Goal: Task Accomplishment & Management: Use online tool/utility

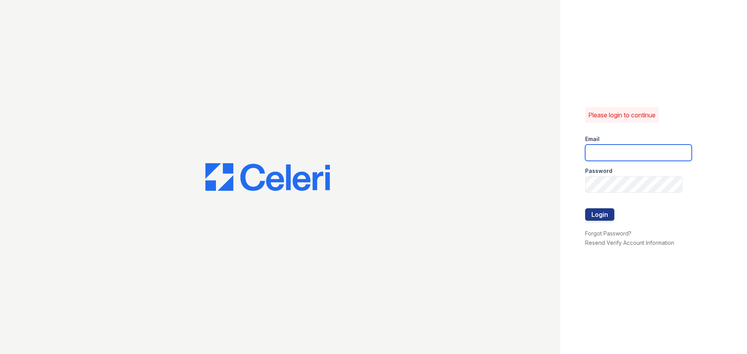
type input "[EMAIL_ADDRESS][DOMAIN_NAME]"
click at [609, 208] on button "Login" at bounding box center [599, 214] width 29 height 12
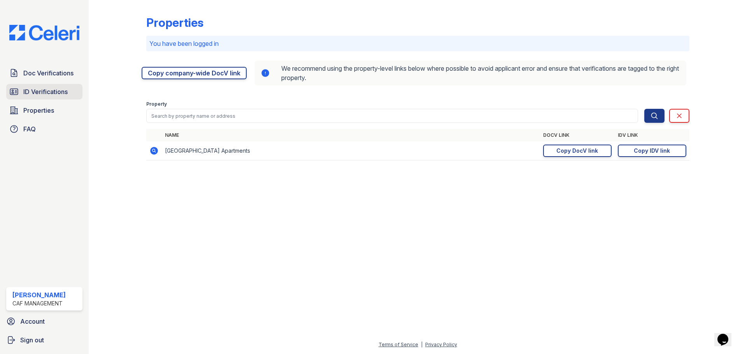
click at [64, 94] on span "ID Verifications" at bounding box center [45, 91] width 44 height 9
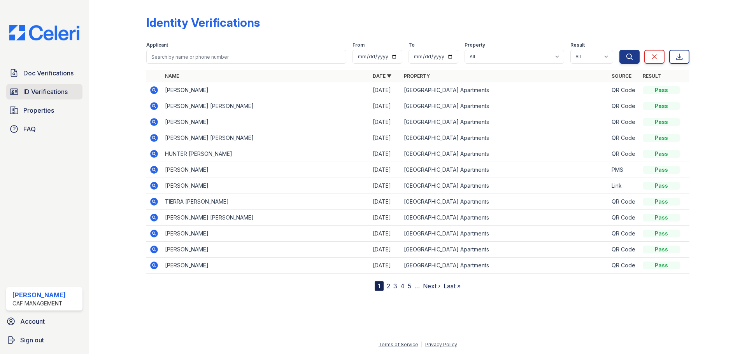
click at [26, 94] on span "ID Verifications" at bounding box center [45, 91] width 44 height 9
click at [152, 153] on icon at bounding box center [154, 154] width 8 height 8
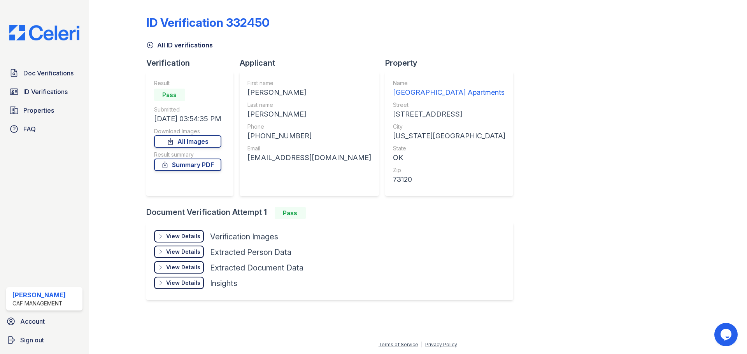
click at [275, 92] on div "HUNTER JAMES" at bounding box center [309, 92] width 124 height 11
drag, startPoint x: 276, startPoint y: 92, endPoint x: 250, endPoint y: 93, distance: 26.5
click at [250, 93] on div "HUNTER JAMES" at bounding box center [309, 92] width 124 height 11
copy div "HUNTER"
drag, startPoint x: 275, startPoint y: 114, endPoint x: 248, endPoint y: 113, distance: 26.1
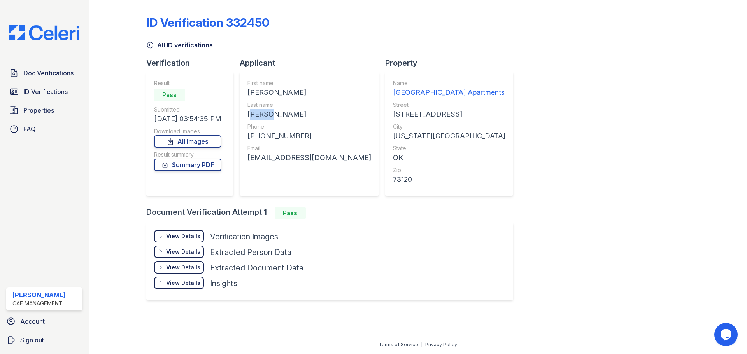
click at [248, 113] on div "KISER" at bounding box center [309, 114] width 124 height 11
copy div "KISER"
drag, startPoint x: 299, startPoint y: 135, endPoint x: 254, endPoint y: 136, distance: 45.5
click at [254, 136] on div "+13162493469" at bounding box center [309, 136] width 124 height 11
copy div "13162493469"
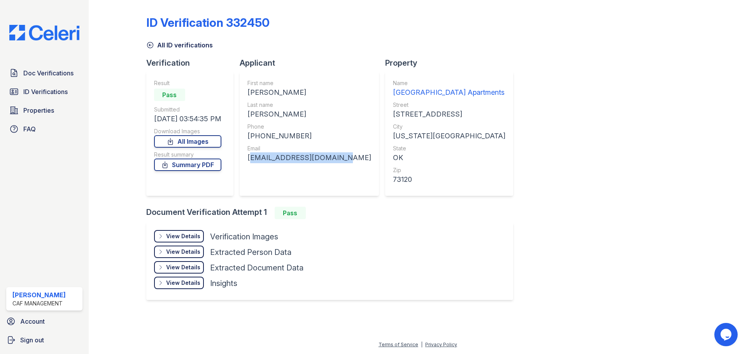
drag, startPoint x: 336, startPoint y: 160, endPoint x: 249, endPoint y: 161, distance: 86.7
click at [249, 161] on div "First name HUNTER JAMES Last name KISER Phone +13162493469 Email kiserhunter94@…" at bounding box center [309, 134] width 139 height 124
copy div "kiserhunter94@gmail.com"
click at [30, 96] on span "ID Verifications" at bounding box center [45, 91] width 44 height 9
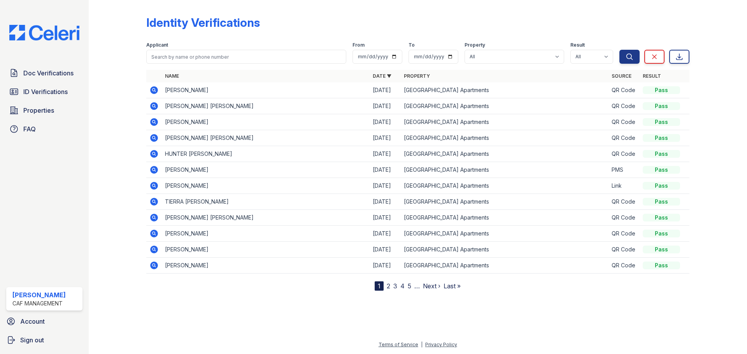
click at [153, 87] on icon at bounding box center [154, 90] width 8 height 8
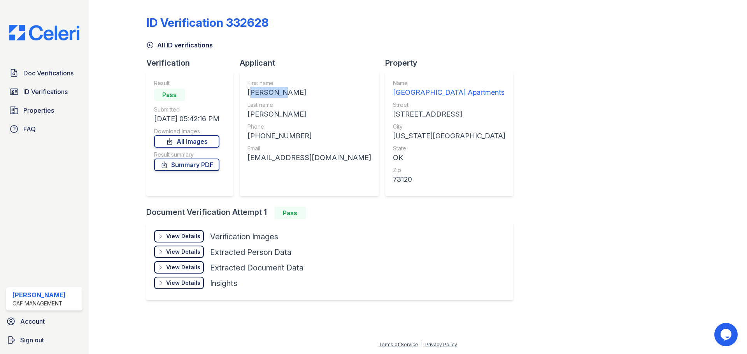
drag, startPoint x: 284, startPoint y: 94, endPoint x: 241, endPoint y: 94, distance: 42.4
click at [241, 94] on div "First name LASHANDA LYNN Last name SHIRLEY-KINNARD Phone +14059228499 Email sly…" at bounding box center [309, 134] width 139 height 124
copy div "LASHANDA"
drag, startPoint x: 311, startPoint y: 112, endPoint x: 246, endPoint y: 116, distance: 65.1
click at [246, 116] on div "First name LASHANDA LYNN Last name SHIRLEY-KINNARD Phone +14059228499 Email sly…" at bounding box center [309, 134] width 139 height 124
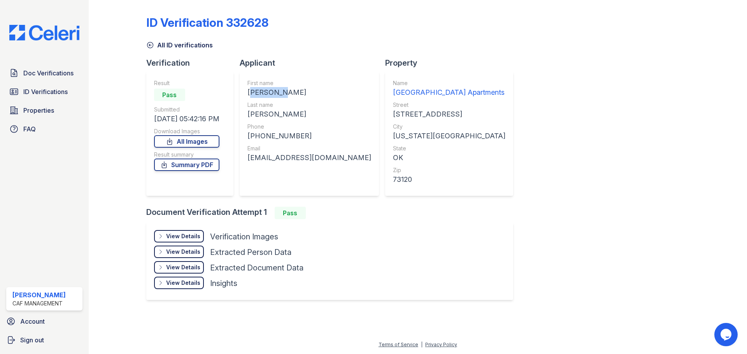
copy div "SHIRLEY-KINNARD"
drag, startPoint x: 292, startPoint y: 137, endPoint x: 296, endPoint y: 136, distance: 3.9
click at [292, 136] on div "+14059228499" at bounding box center [309, 136] width 124 height 11
drag, startPoint x: 304, startPoint y: 136, endPoint x: 252, endPoint y: 136, distance: 52.9
click at [252, 136] on div "+14059228499" at bounding box center [309, 136] width 124 height 11
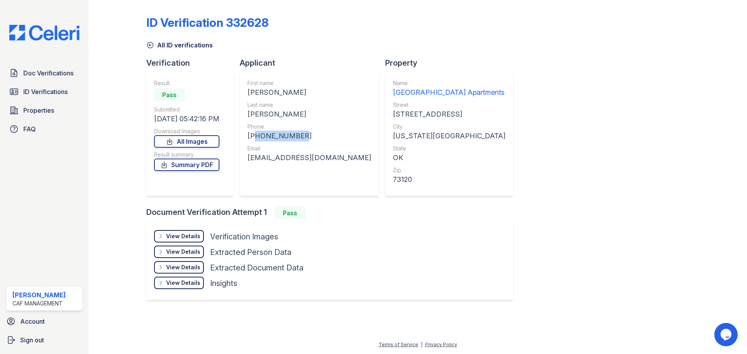
copy div "14059228499"
drag, startPoint x: 322, startPoint y: 160, endPoint x: 342, endPoint y: 159, distance: 20.3
click at [334, 161] on div "Verification Result Pass Submitted 10/02/25 05:42:16 PM Download Images All Ima…" at bounding box center [332, 132] width 373 height 149
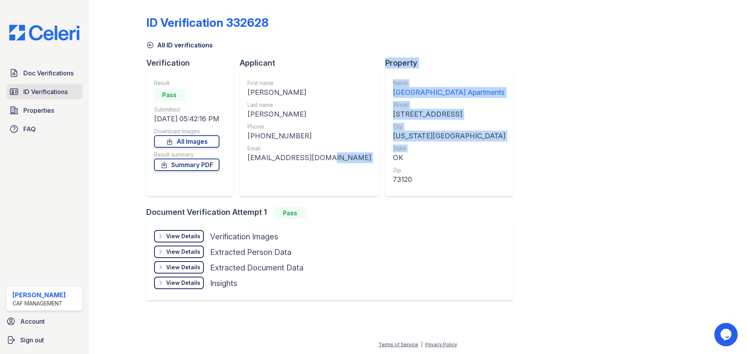
click at [63, 94] on span "ID Verifications" at bounding box center [45, 91] width 44 height 9
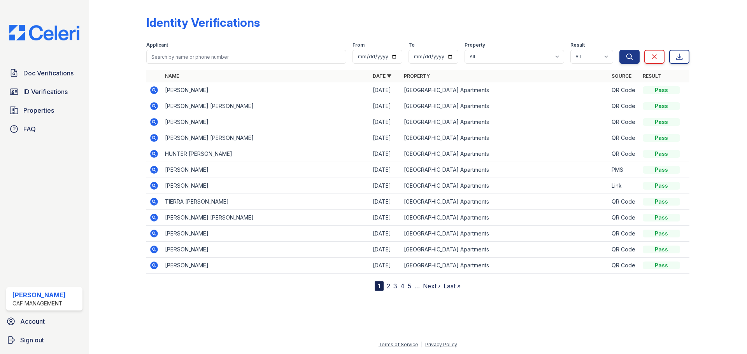
click at [153, 139] on icon at bounding box center [154, 138] width 8 height 8
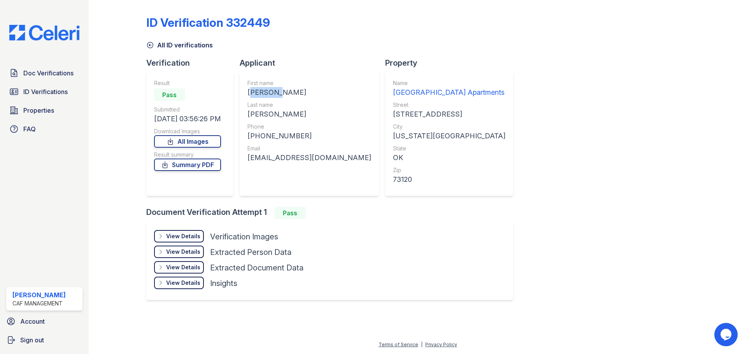
drag, startPoint x: 282, startPoint y: 93, endPoint x: 242, endPoint y: 97, distance: 40.6
click at [242, 97] on div "First name [PERSON_NAME] Last name [PERSON_NAME] Phone [PHONE_NUMBER] Email [EM…" at bounding box center [309, 134] width 139 height 124
copy div "[PERSON_NAME]"
drag, startPoint x: 277, startPoint y: 117, endPoint x: 240, endPoint y: 117, distance: 37.3
click at [243, 119] on div "First name [PERSON_NAME] Last name [PERSON_NAME] Phone [PHONE_NUMBER] Email [EM…" at bounding box center [309, 134] width 139 height 124
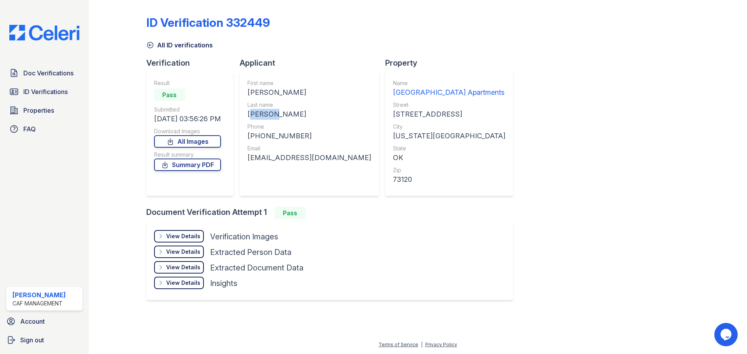
copy div "[PERSON_NAME]"
drag, startPoint x: 301, startPoint y: 133, endPoint x: 255, endPoint y: 137, distance: 46.9
click at [255, 137] on div "[PHONE_NUMBER]" at bounding box center [309, 136] width 124 height 11
copy div "4059207957"
drag, startPoint x: 332, startPoint y: 159, endPoint x: 243, endPoint y: 161, distance: 89.4
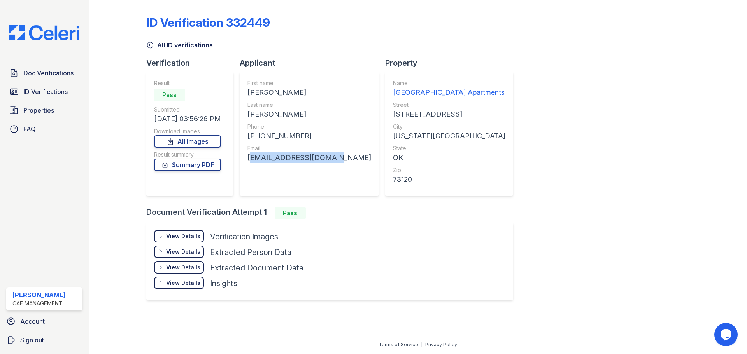
click at [243, 161] on div "First name [PERSON_NAME] Last name [PERSON_NAME] Phone [PHONE_NUMBER] Email [EM…" at bounding box center [309, 134] width 139 height 124
copy div "[EMAIL_ADDRESS][DOMAIN_NAME]"
